Goal: Transaction & Acquisition: Obtain resource

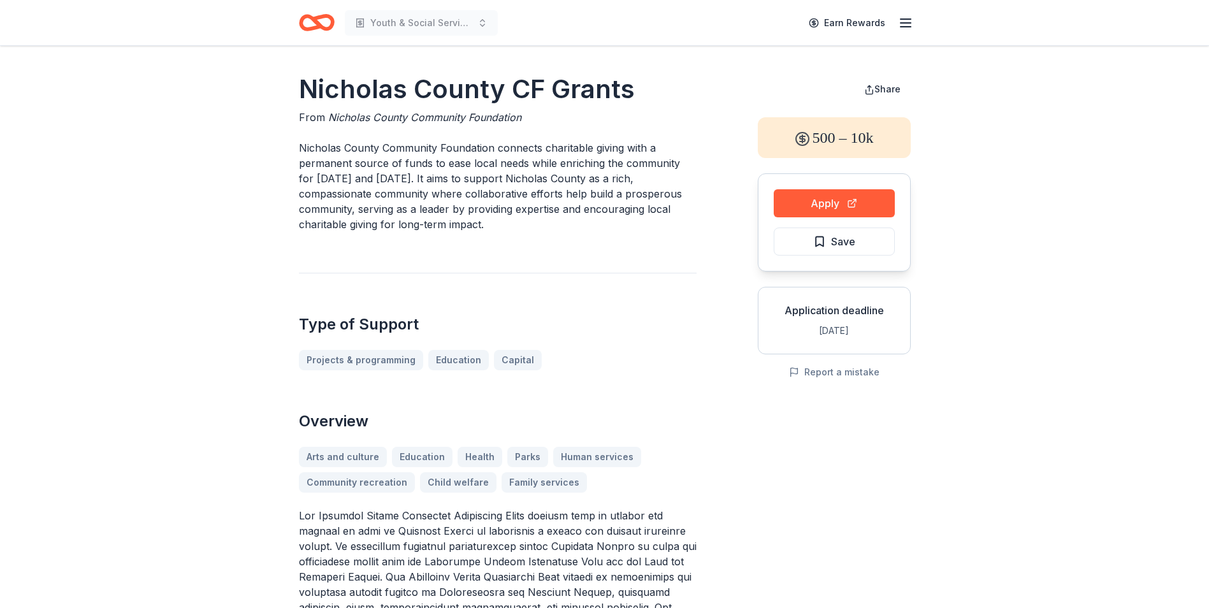
click at [317, 24] on icon "Home" at bounding box center [322, 22] width 20 height 13
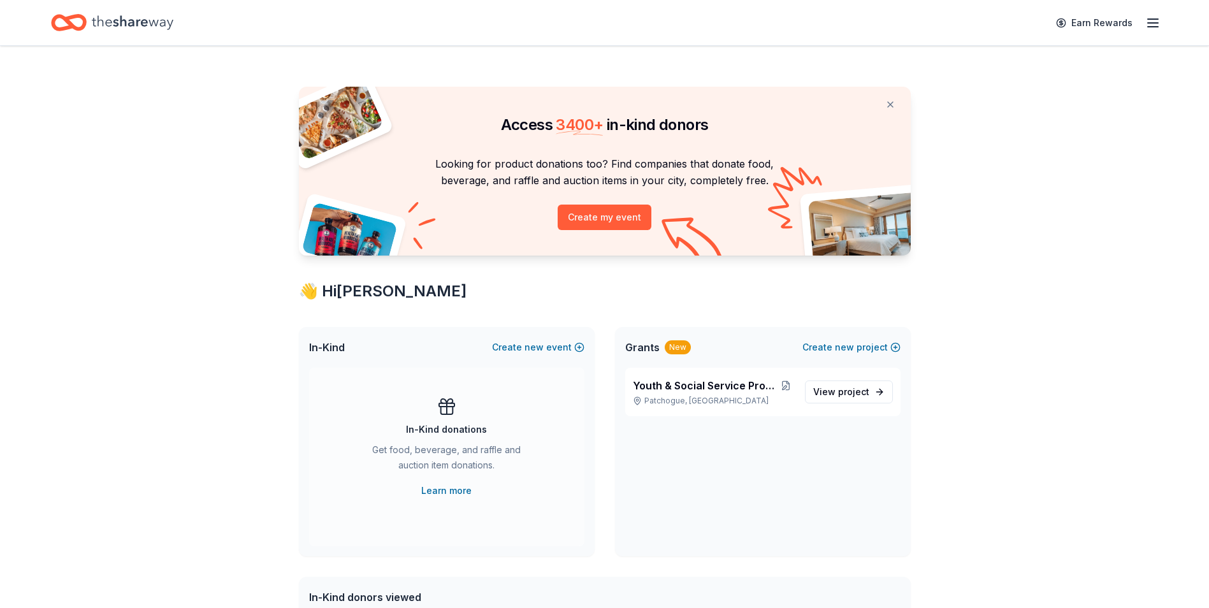
click at [1149, 19] on line "button" at bounding box center [1152, 19] width 10 height 0
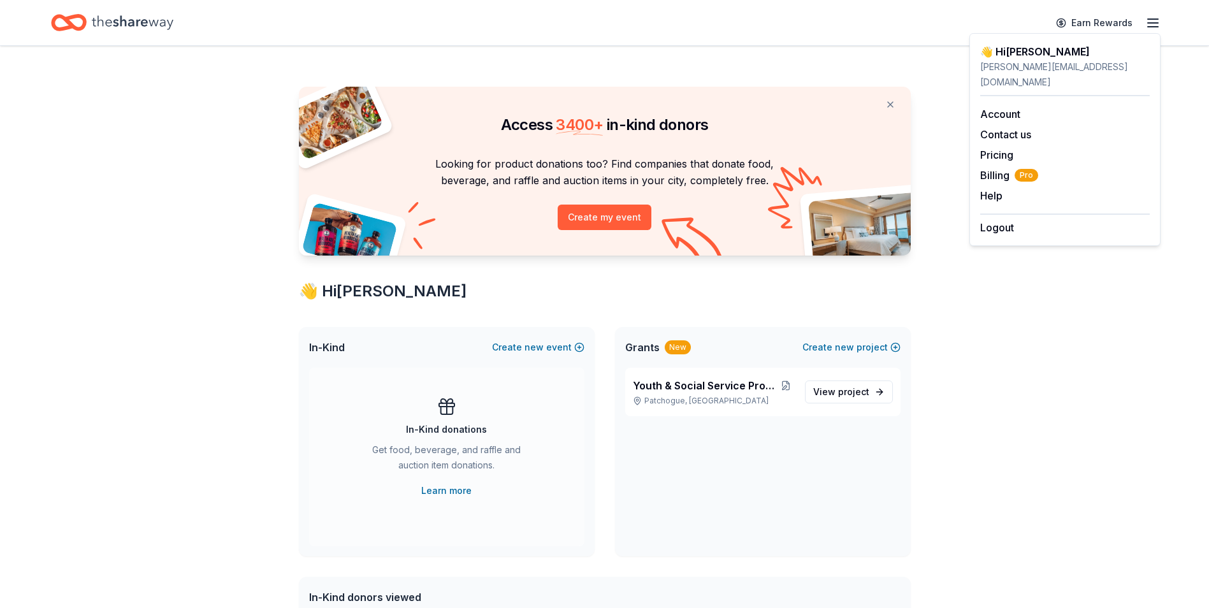
click at [162, 29] on icon "Home" at bounding box center [133, 23] width 82 height 26
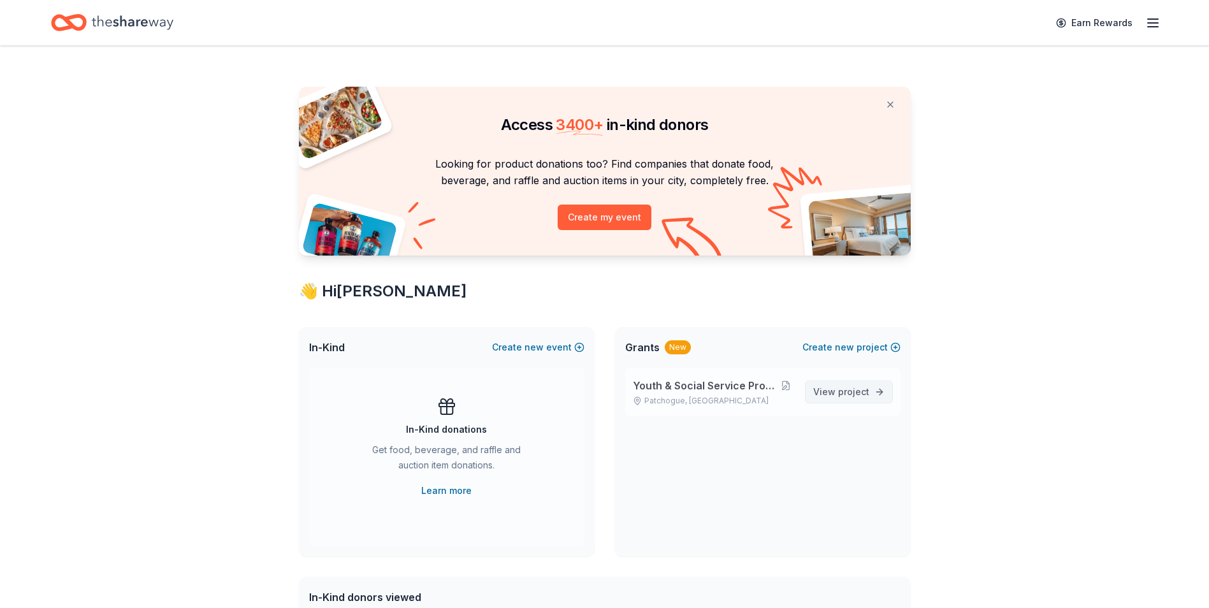
click at [843, 396] on span "project" at bounding box center [853, 391] width 31 height 11
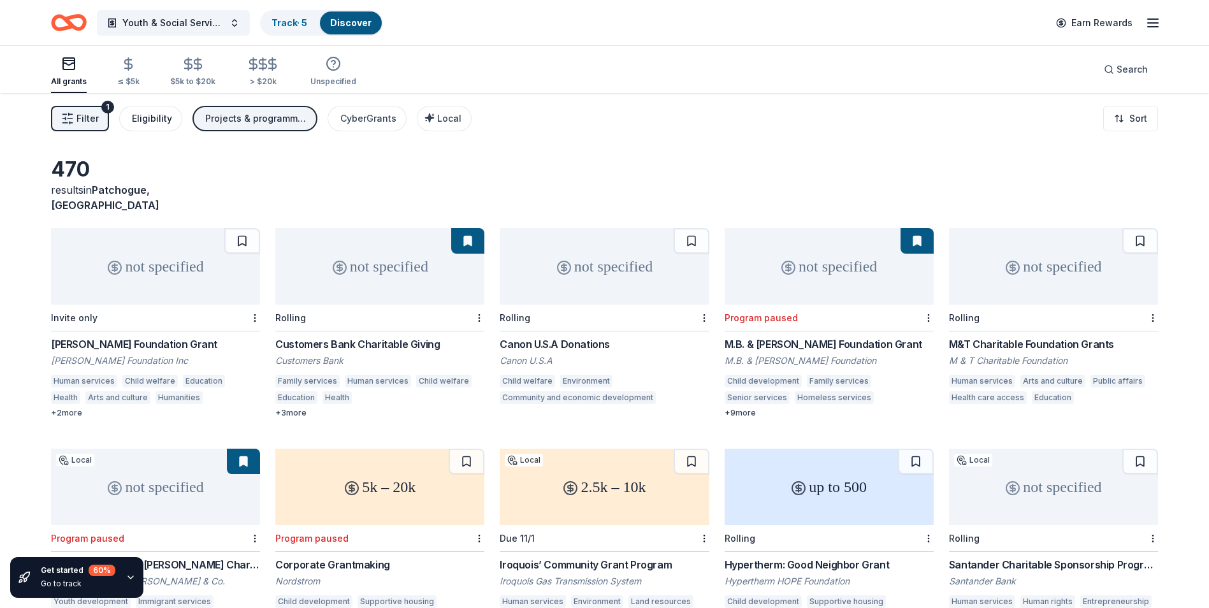
click at [161, 122] on div "Eligibility" at bounding box center [152, 118] width 40 height 15
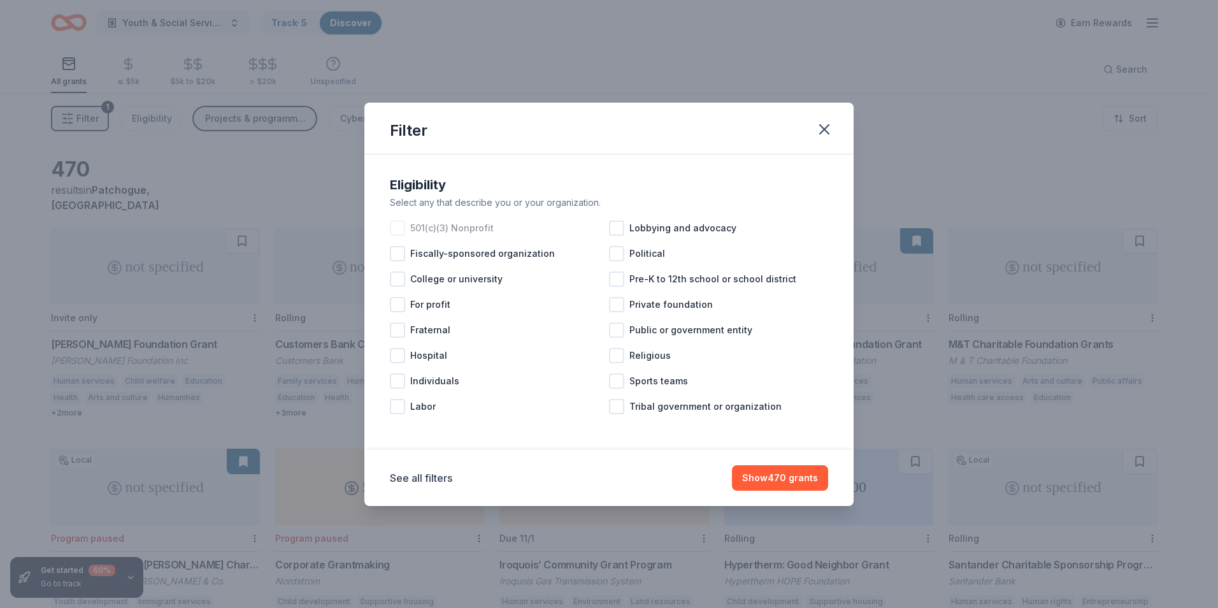
click at [400, 227] on div at bounding box center [397, 227] width 15 height 15
click at [768, 482] on button "Show 430 grants" at bounding box center [780, 477] width 96 height 25
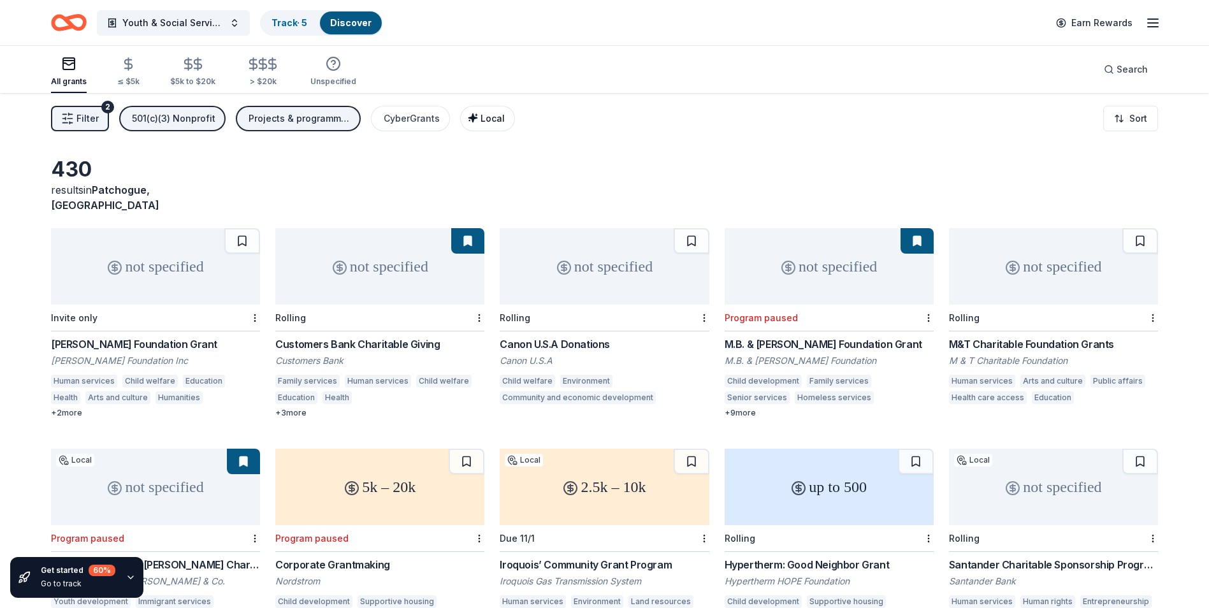
click at [487, 117] on span "Local" at bounding box center [492, 118] width 24 height 11
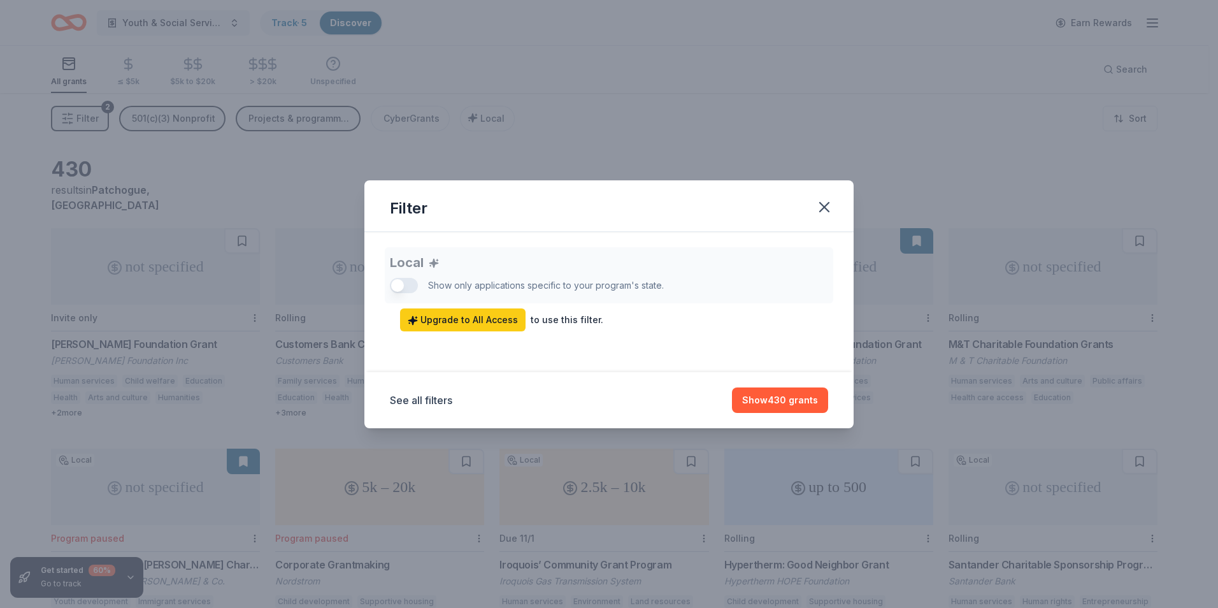
click at [401, 286] on div "Local Show only applications specific to your program's state. Upgrade to All A…" at bounding box center [609, 289] width 438 height 84
click at [822, 206] on icon "button" at bounding box center [824, 207] width 18 height 18
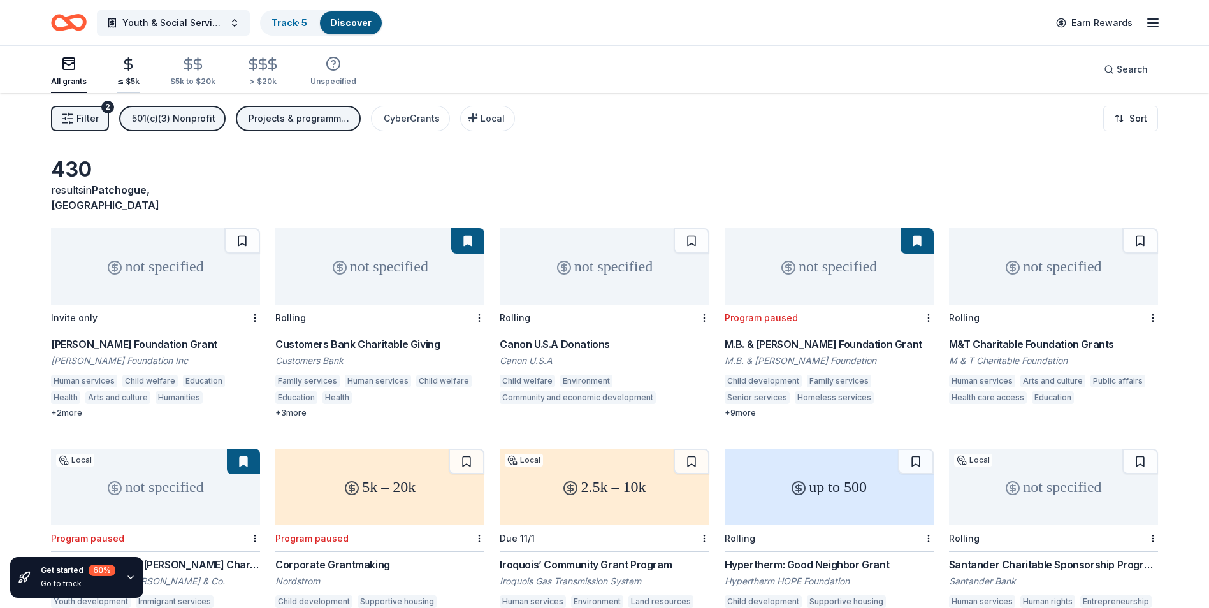
click at [126, 71] on div "≤ $5k" at bounding box center [128, 72] width 22 height 30
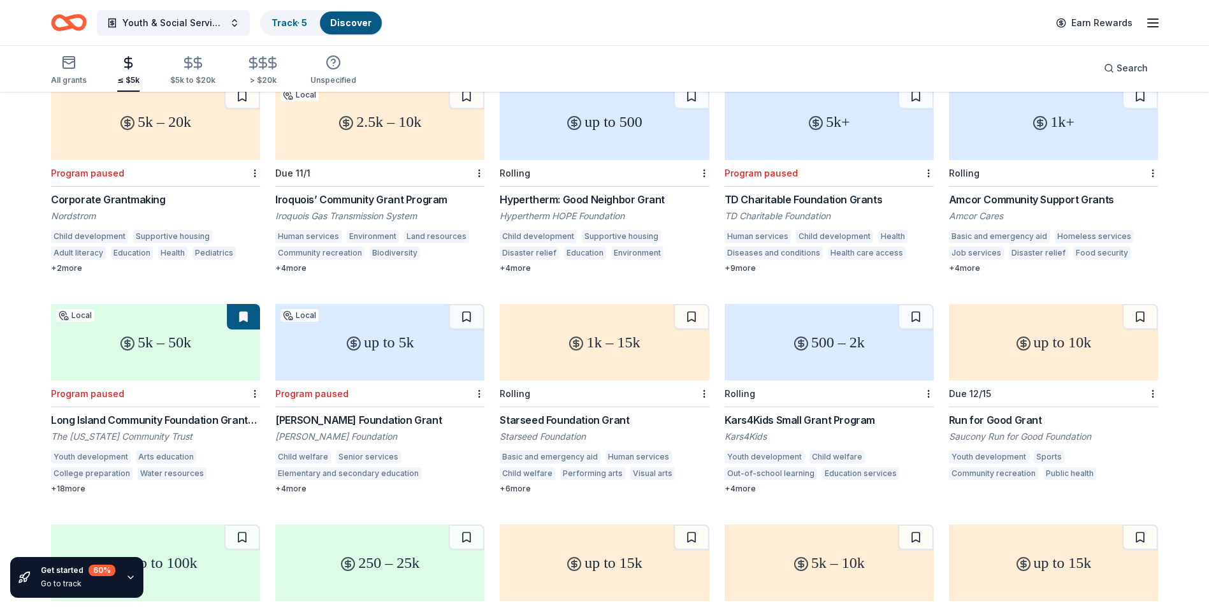
scroll to position [191, 0]
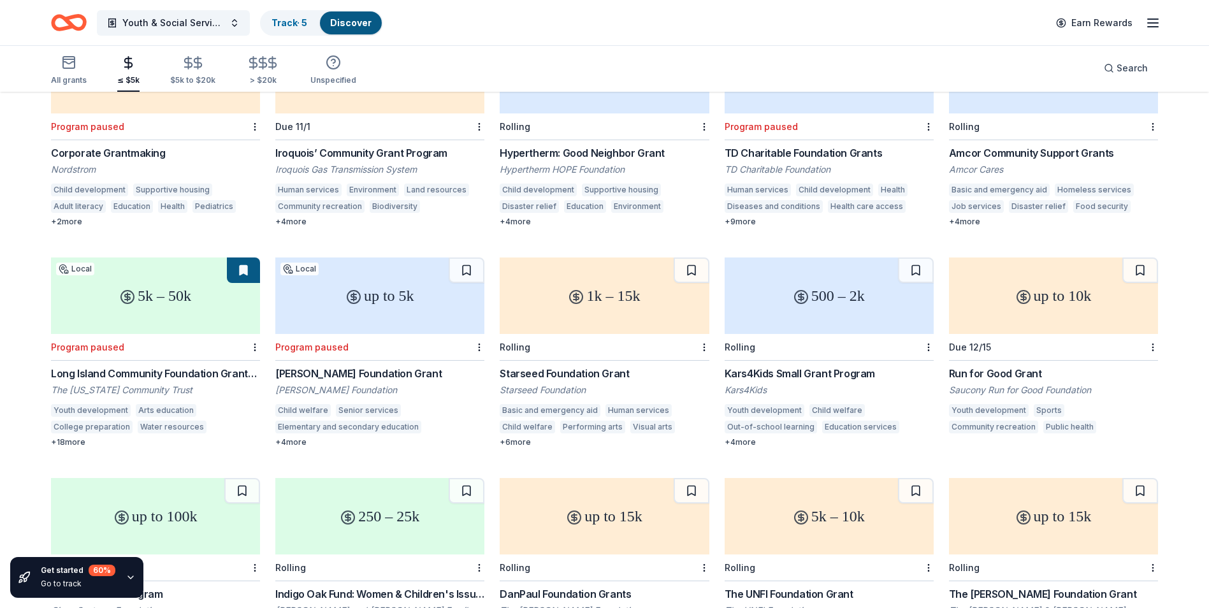
click at [555, 366] on div "Starseed Foundation Grant" at bounding box center [603, 373] width 209 height 15
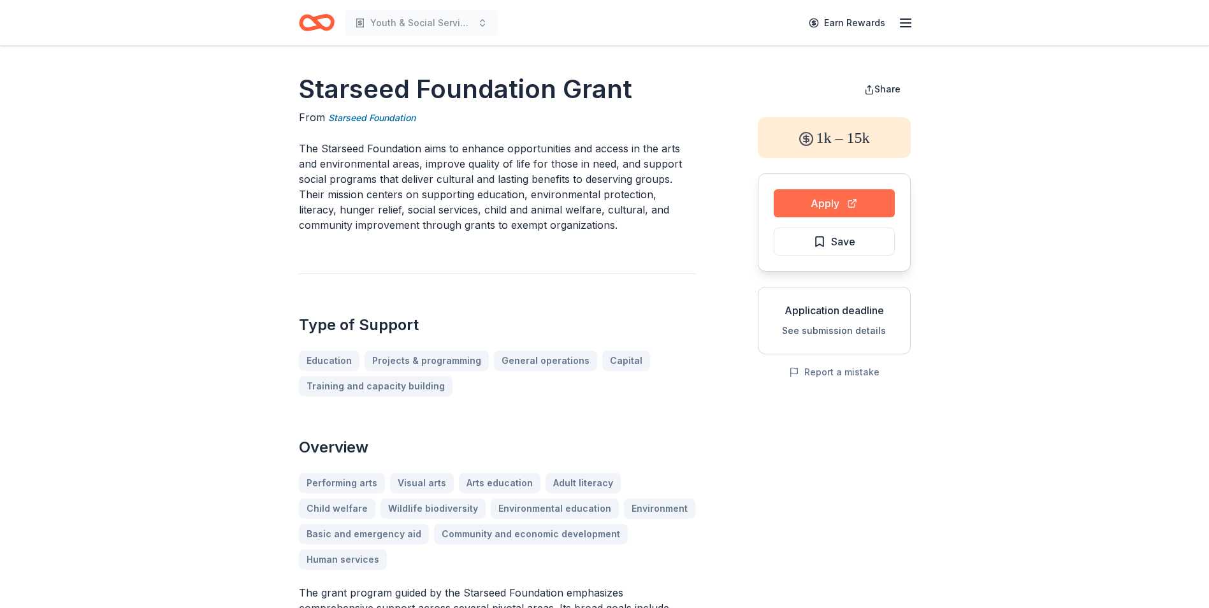
click at [829, 199] on button "Apply" at bounding box center [833, 203] width 121 height 28
click at [321, 24] on icon "Home" at bounding box center [317, 23] width 36 height 30
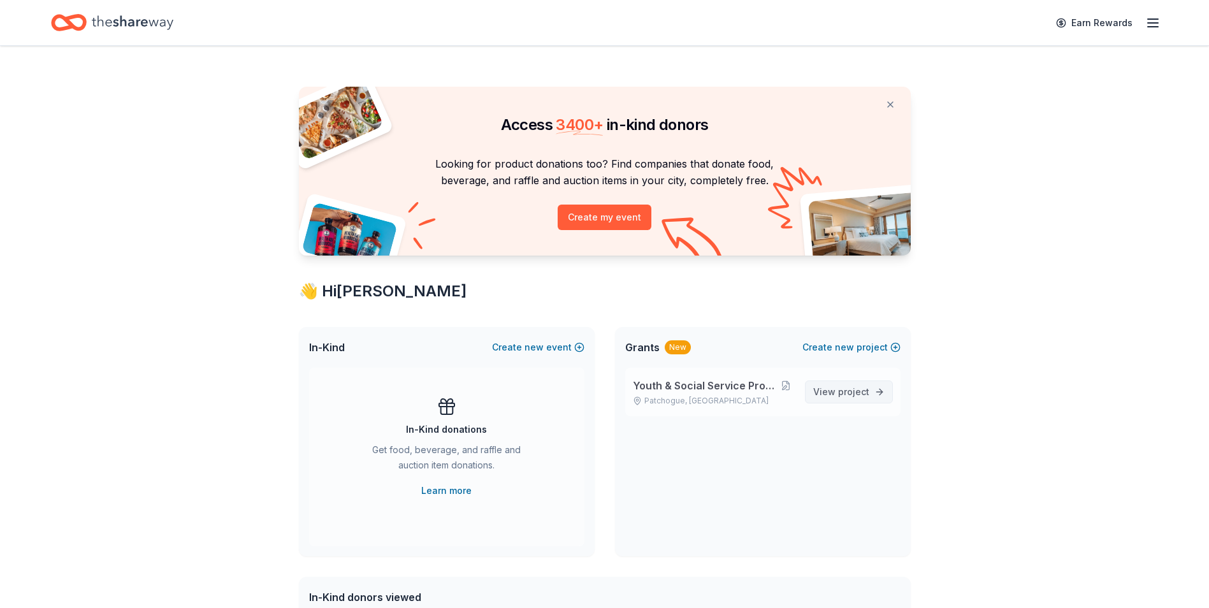
click at [833, 401] on link "View project" at bounding box center [849, 391] width 88 height 23
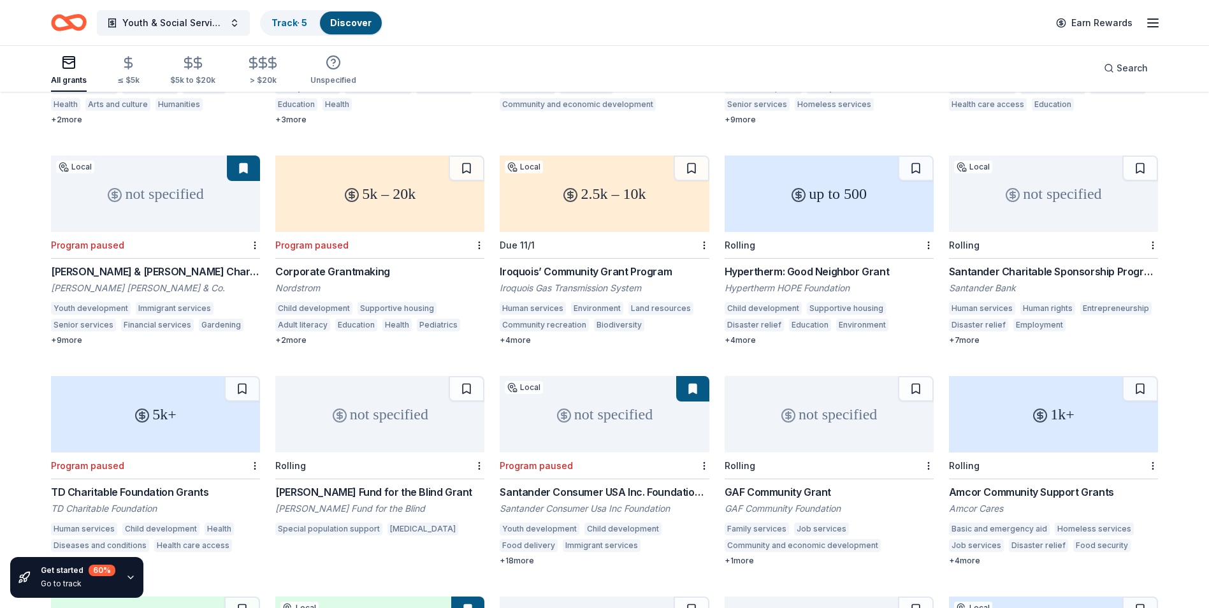
scroll to position [372, 0]
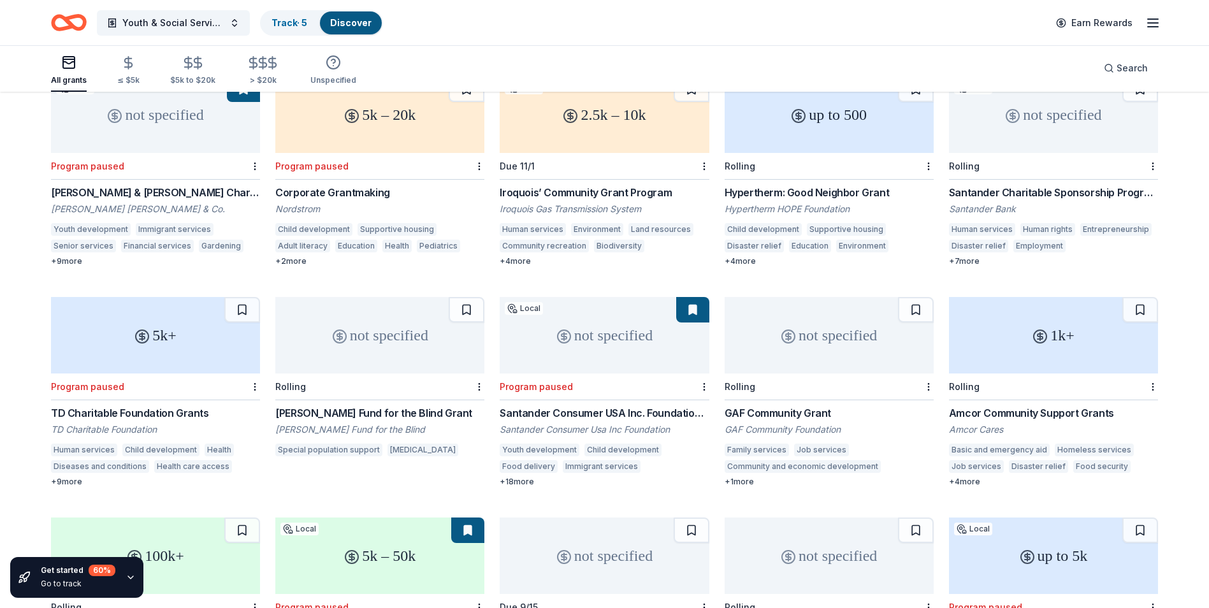
click at [817, 405] on div "GAF Community Grant" at bounding box center [828, 412] width 209 height 15
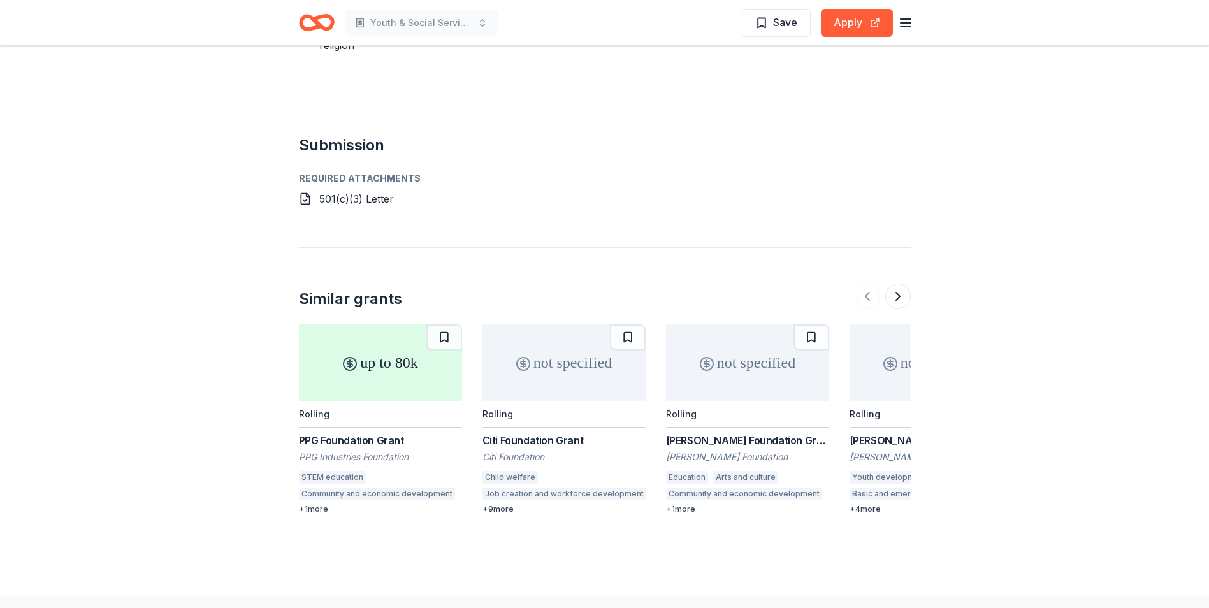
scroll to position [1056, 0]
click at [376, 432] on div "PPG Foundation Grant" at bounding box center [380, 439] width 163 height 15
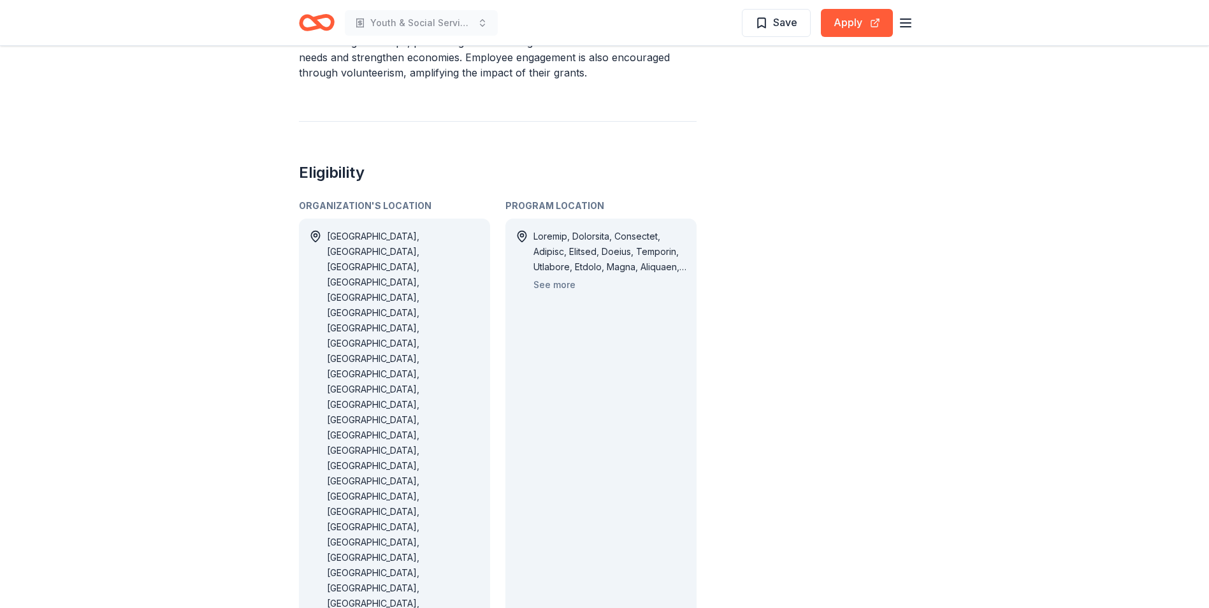
scroll to position [764, 0]
